Goal: Find specific page/section: Find specific page/section

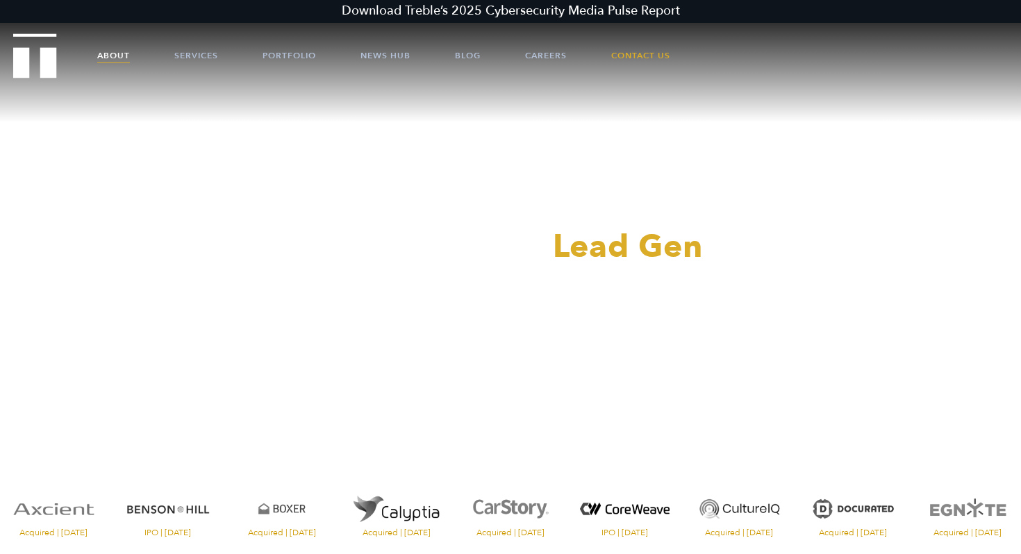
click at [126, 62] on link "About" at bounding box center [113, 56] width 33 height 42
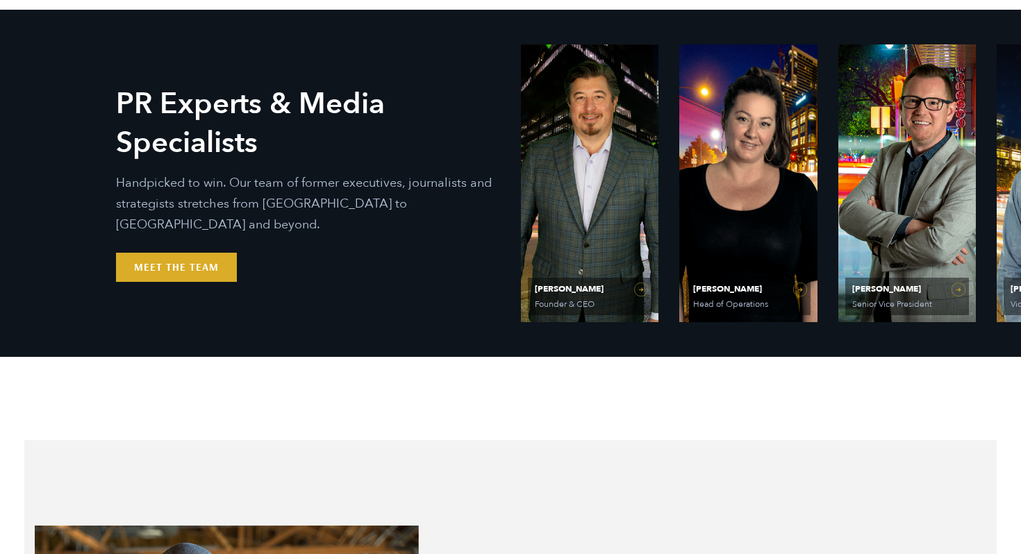
scroll to position [593, 0]
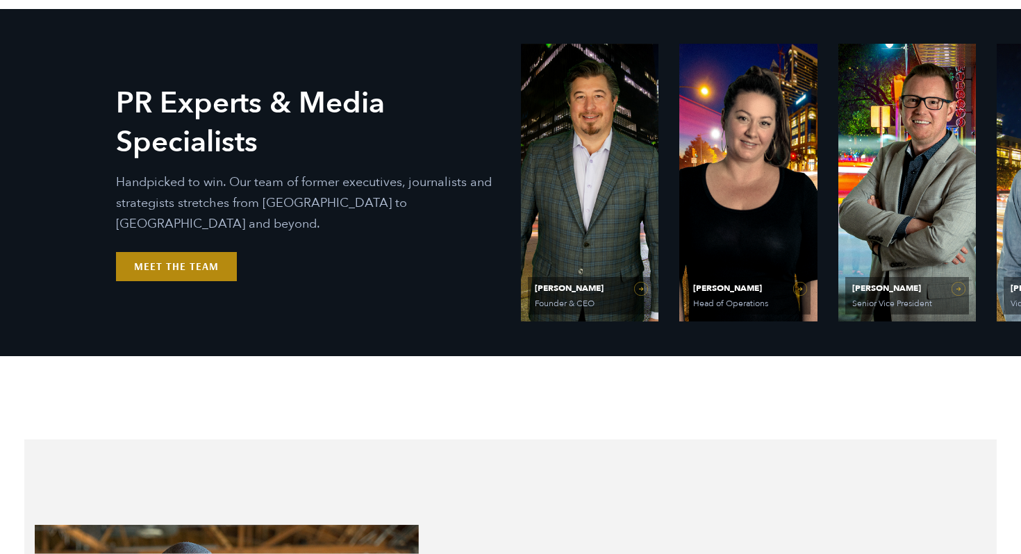
click at [217, 253] on link "Meet the Team" at bounding box center [176, 266] width 121 height 29
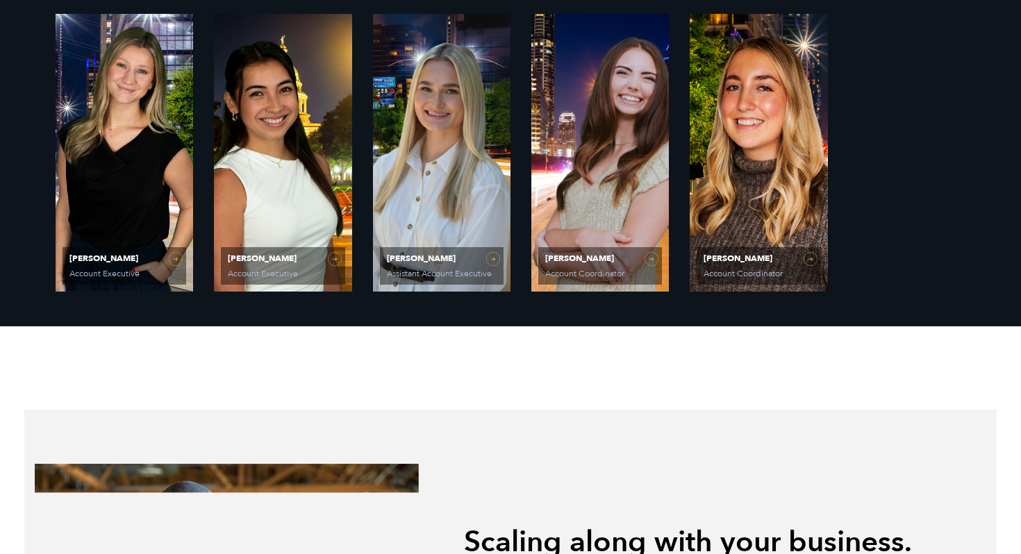
scroll to position [1221, 0]
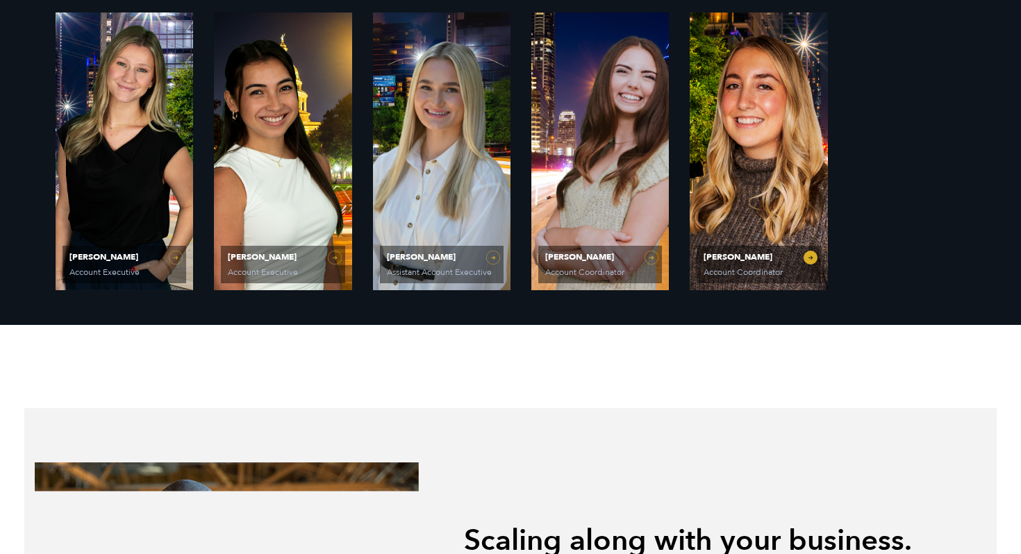
click at [757, 242] on link "Dani Smith Account Coordinator" at bounding box center [757, 151] width 137 height 278
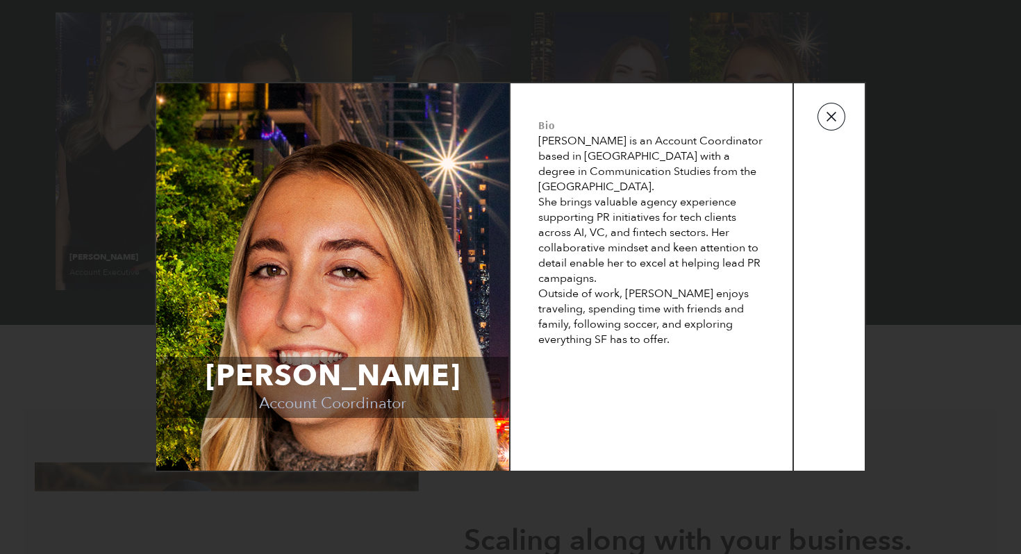
click at [825, 112] on button "button" at bounding box center [831, 117] width 28 height 28
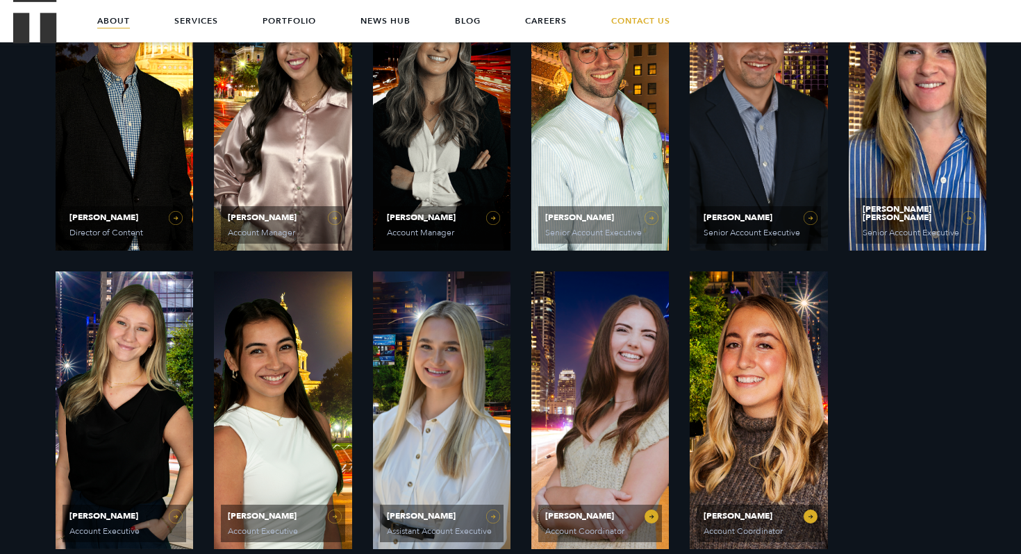
scroll to position [961, 0]
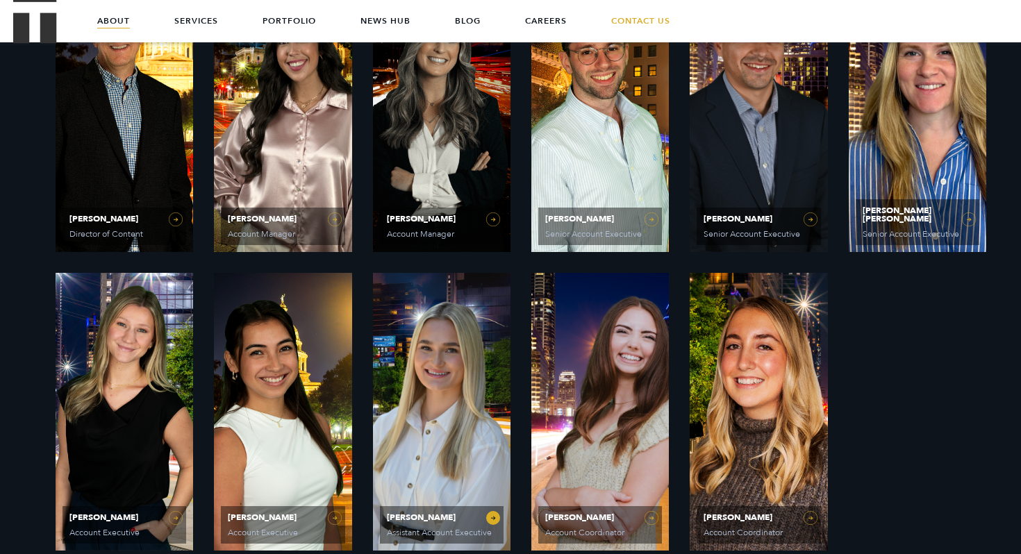
click at [426, 408] on link "Elizabeth Kalwick Assistant Account Executive" at bounding box center [441, 412] width 137 height 278
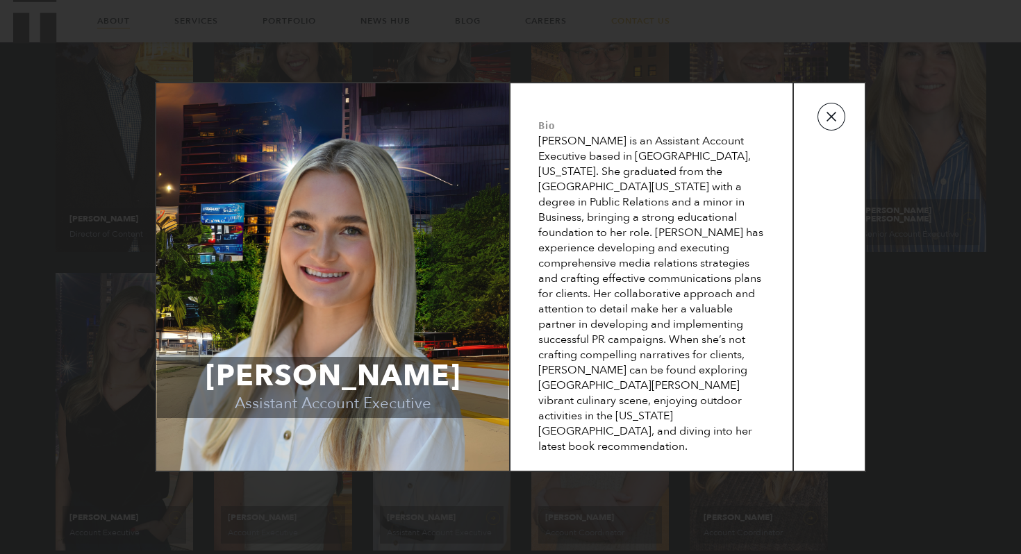
click at [824, 117] on button "button" at bounding box center [831, 117] width 28 height 28
